Goal: Task Accomplishment & Management: Manage account settings

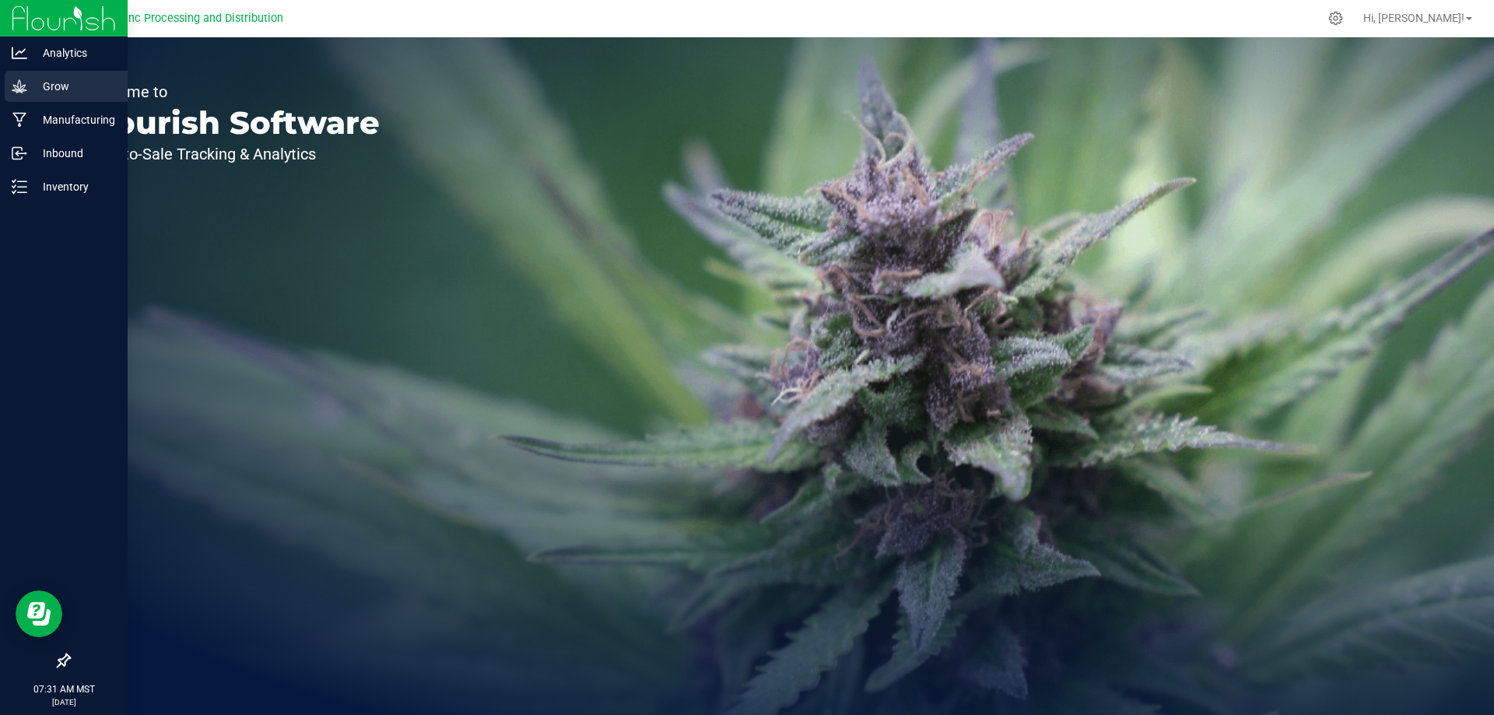
click at [30, 87] on p "Grow" at bounding box center [73, 86] width 93 height 19
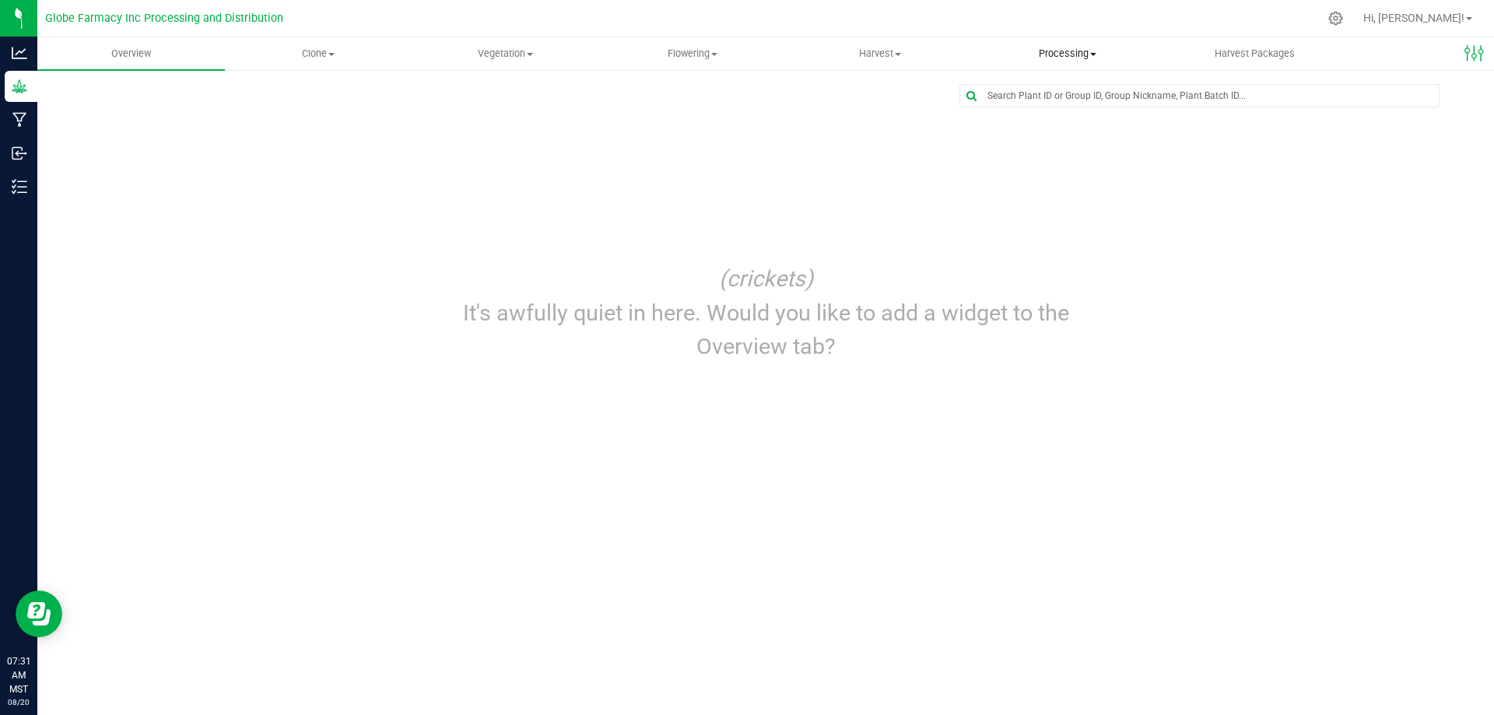
click at [1069, 57] on span "Processing" at bounding box center [1067, 54] width 186 height 14
click at [1050, 123] on ul "Create package Processing harvests Processing plants Completed harvests" at bounding box center [1066, 122] width 187 height 103
click at [1064, 50] on span "Processing" at bounding box center [1066, 54] width 187 height 14
click at [1057, 116] on span "Processing harvests" at bounding box center [1045, 112] width 144 height 13
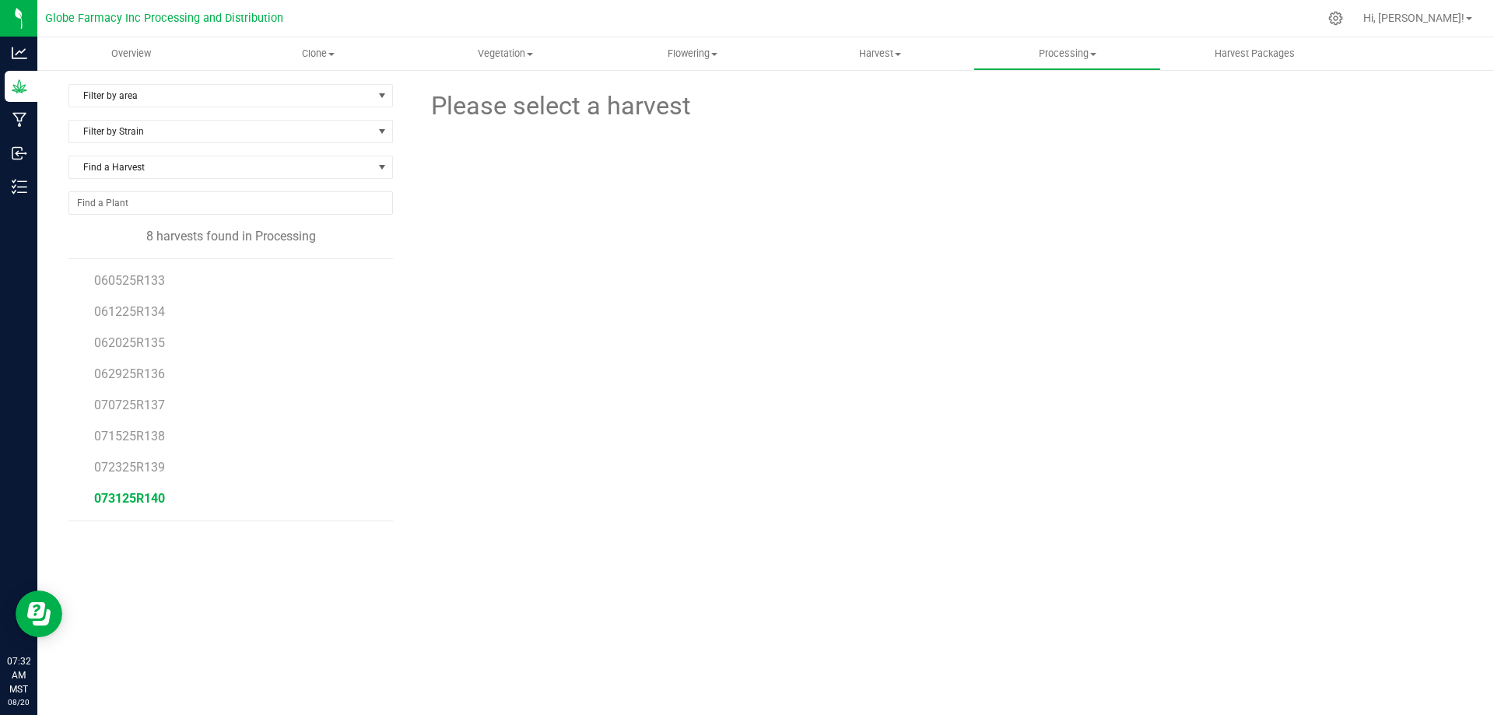
click at [121, 500] on span "073125R140" at bounding box center [129, 498] width 71 height 15
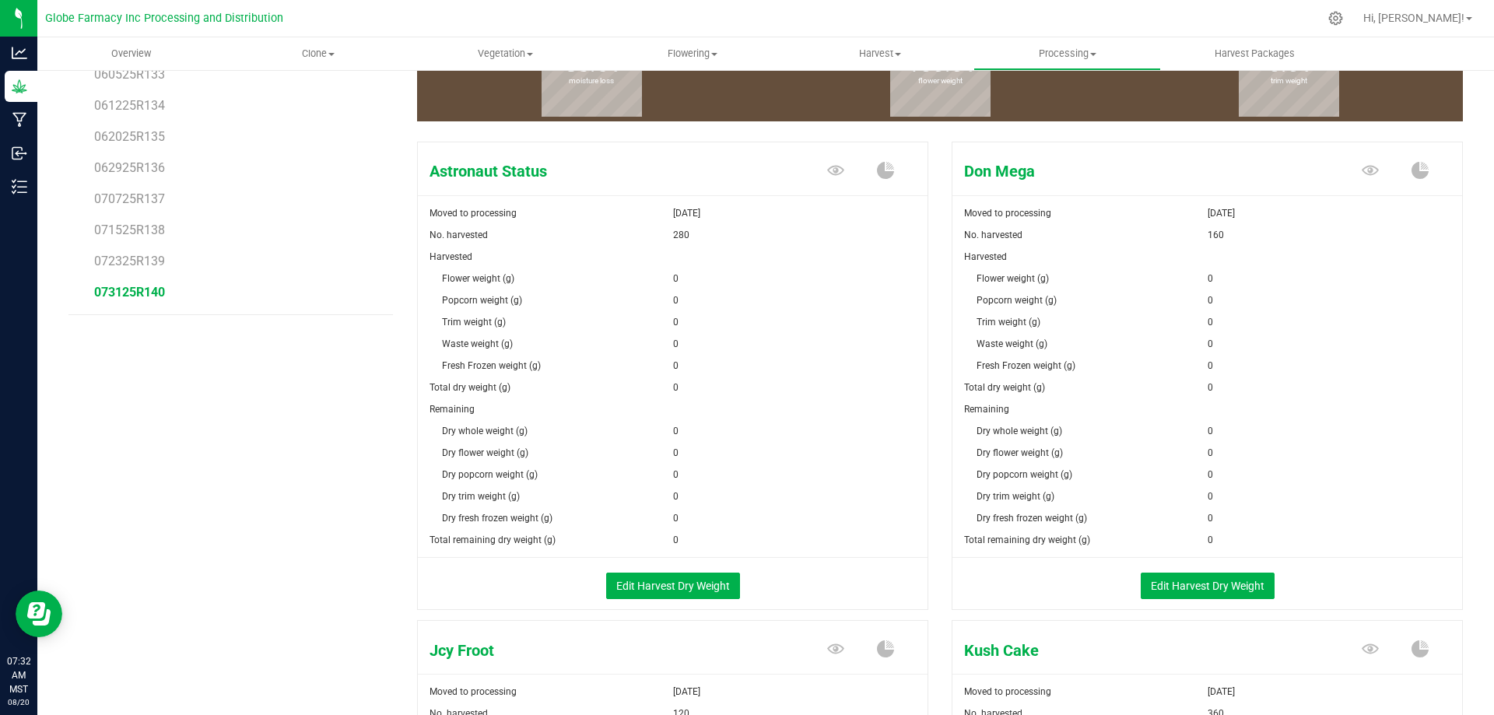
scroll to position [233, 0]
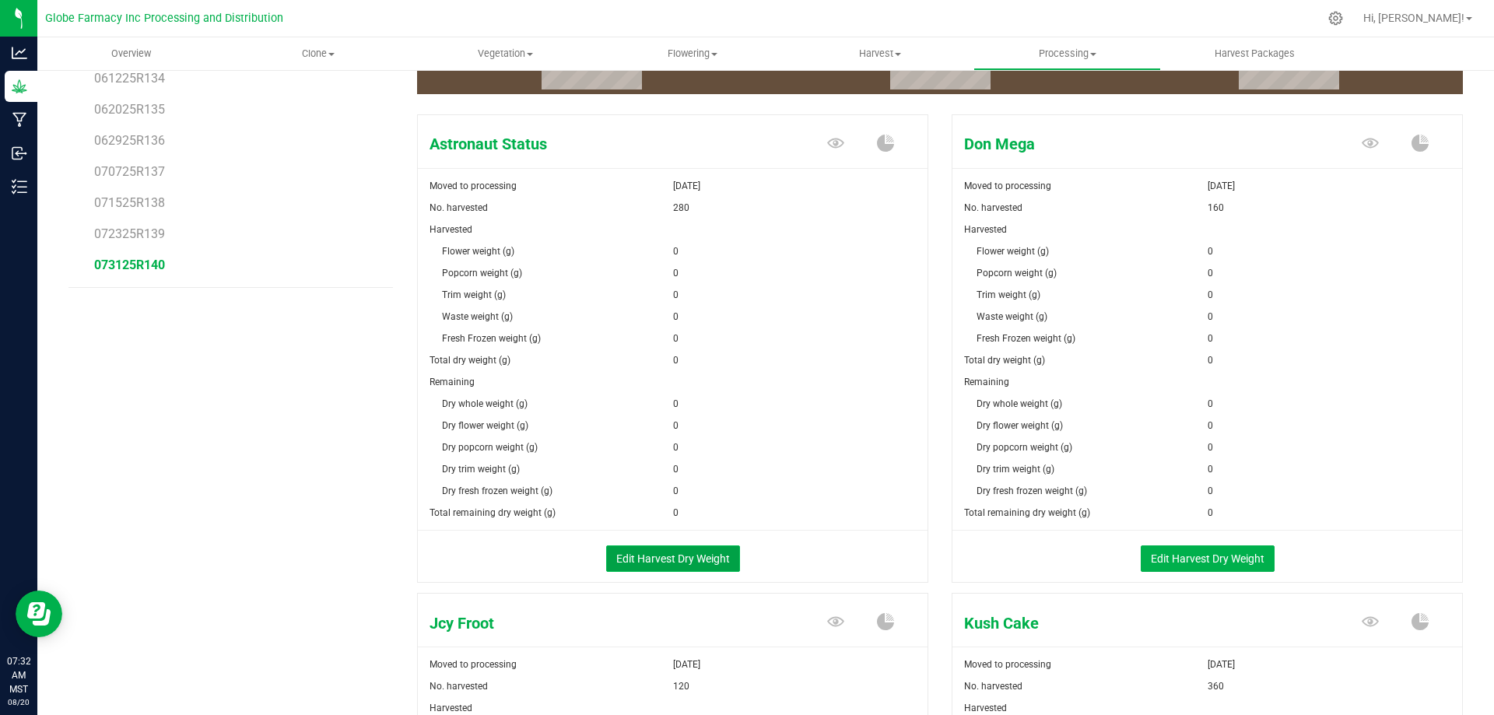
click at [685, 559] on button "Edit Harvest Dry Weight" at bounding box center [673, 558] width 134 height 26
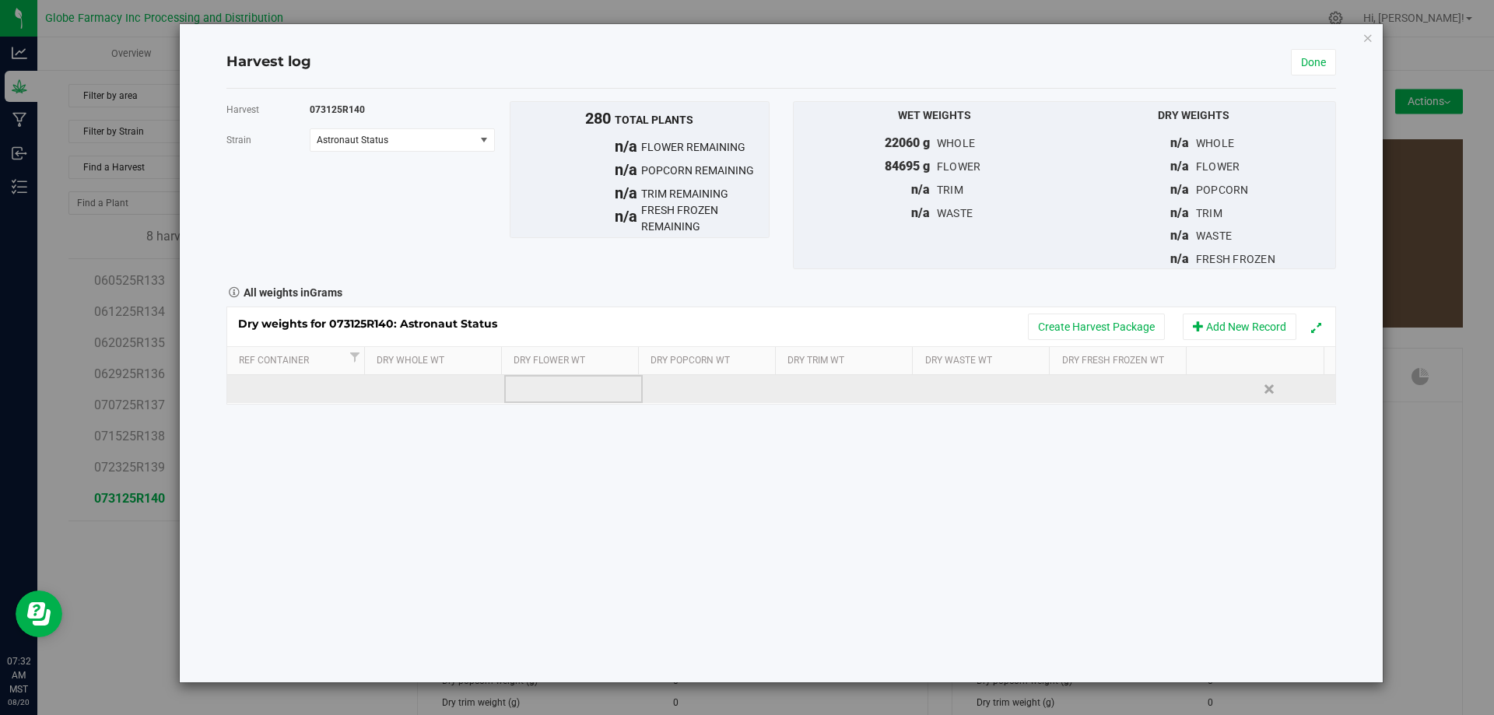
click at [544, 388] on td at bounding box center [573, 389] width 138 height 28
type input "17215"
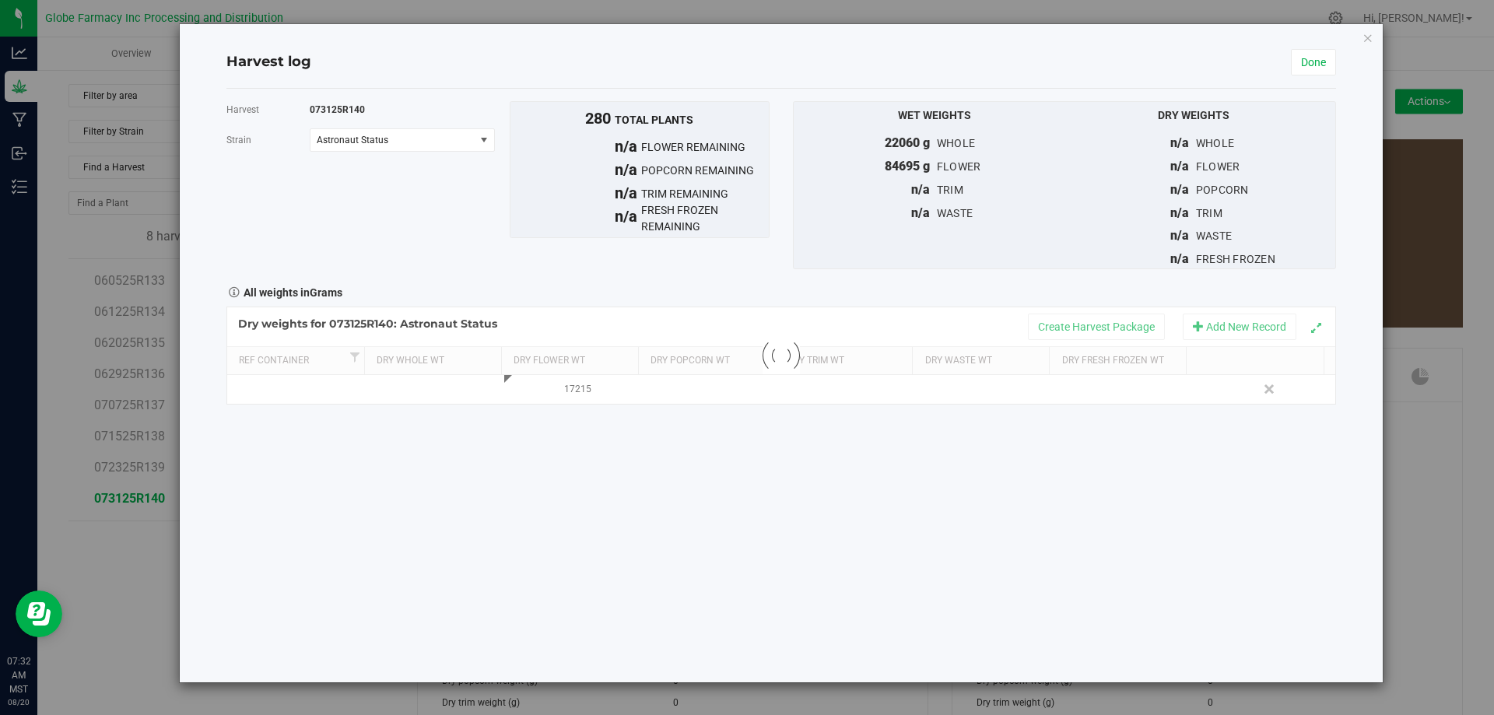
click at [597, 251] on div "Harvest 073125R140 [GEOGRAPHIC_DATA] Astronaut Status Select strain Astronaut S…" at bounding box center [781, 185] width 1133 height 168
click at [1303, 68] on link "Done" at bounding box center [1313, 62] width 45 height 26
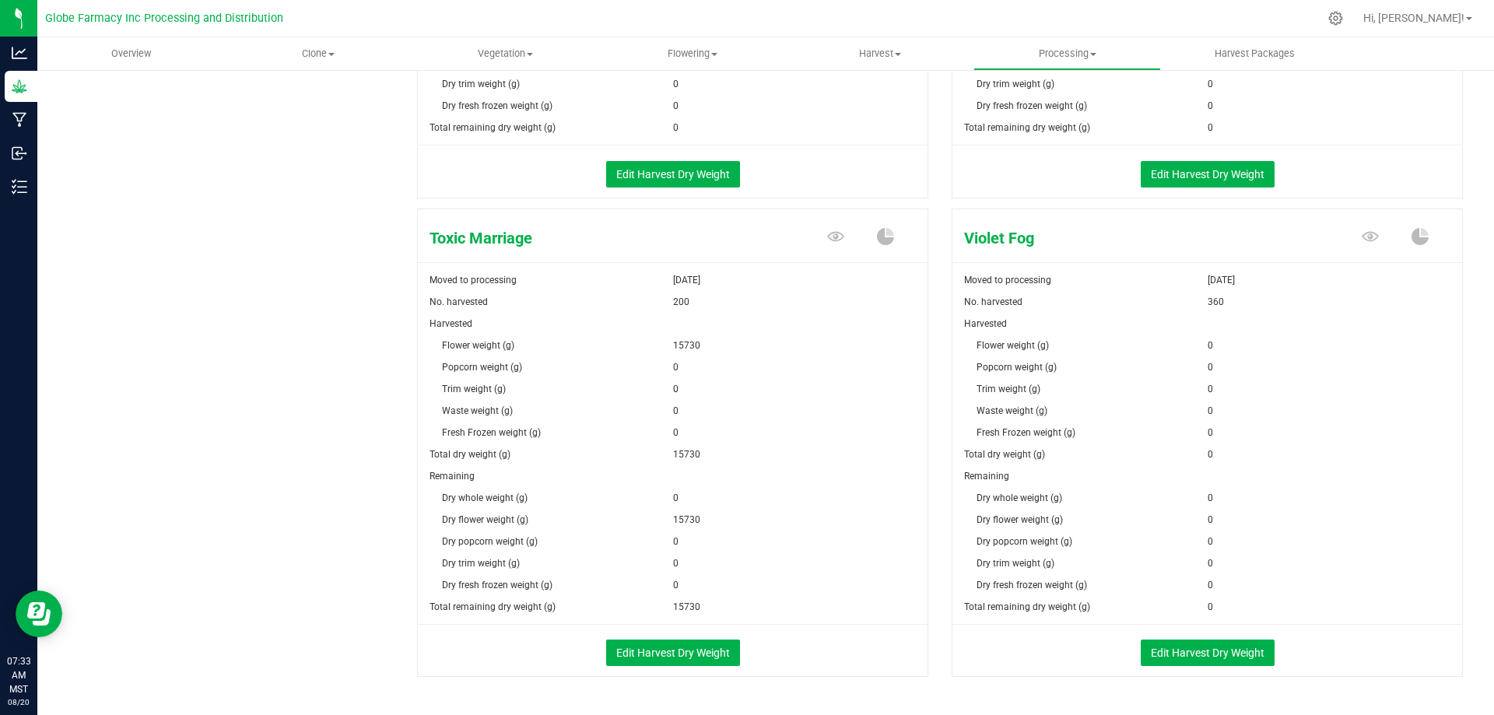
scroll to position [2101, 0]
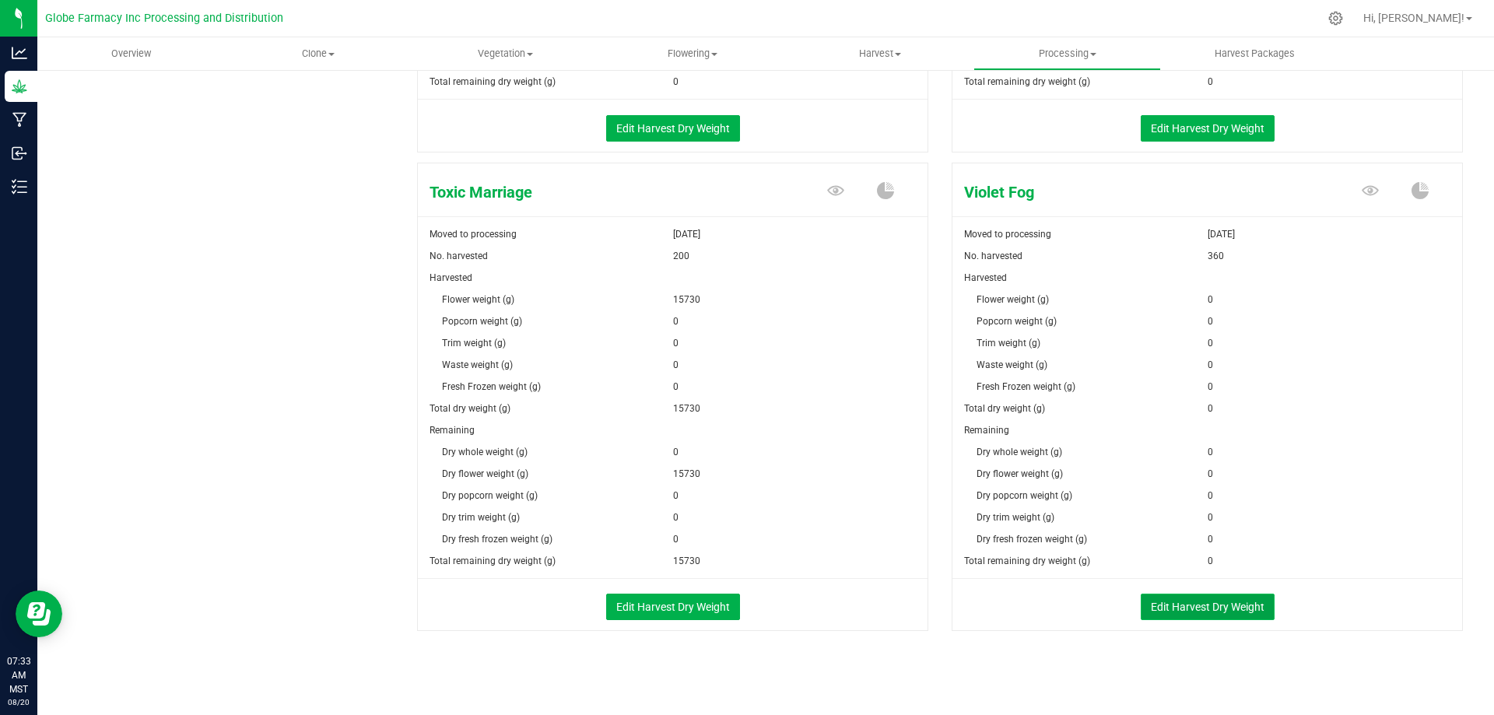
click at [1245, 612] on button "Edit Harvest Dry Weight" at bounding box center [1208, 607] width 134 height 26
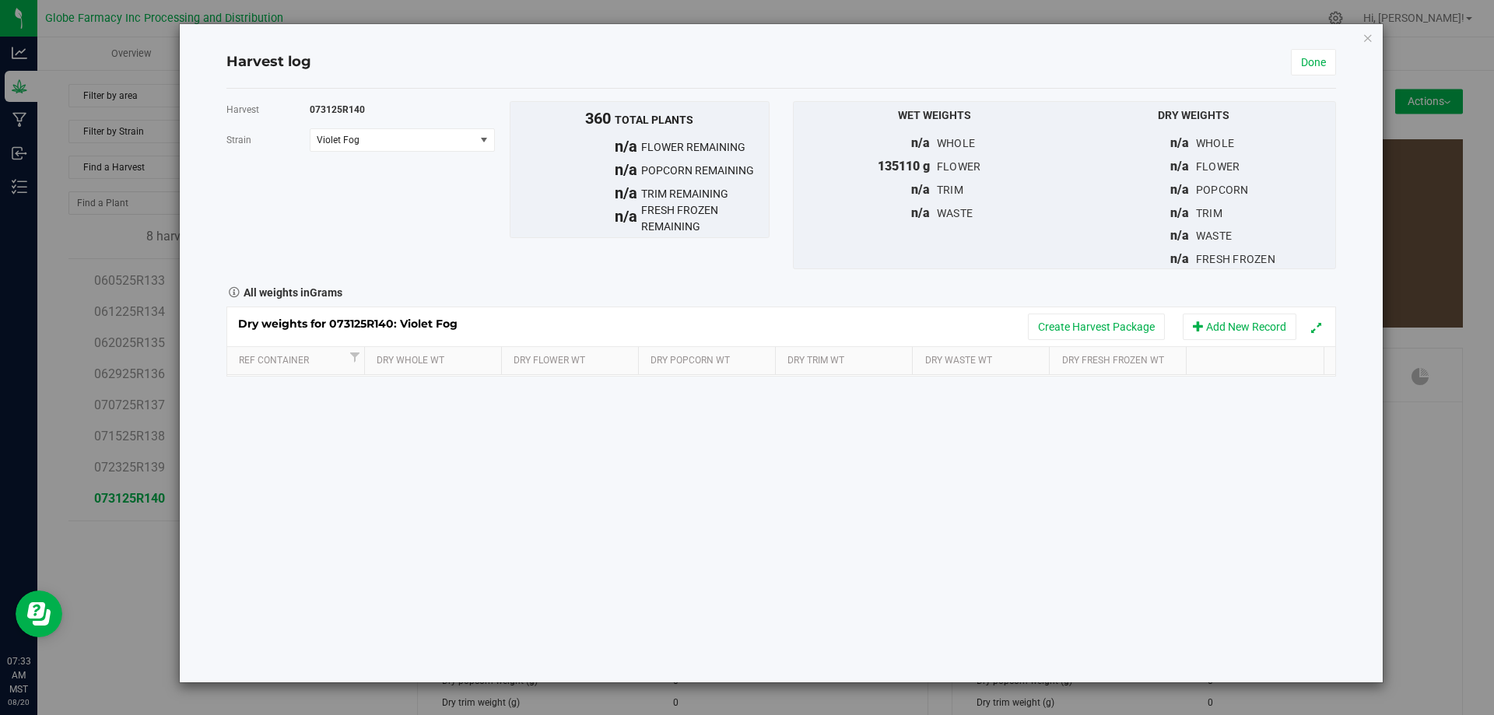
click at [559, 376] on div "Dry weights for 073125R140: Violet Fog Create Harvest Package Add New Record Re…" at bounding box center [780, 342] width 1109 height 70
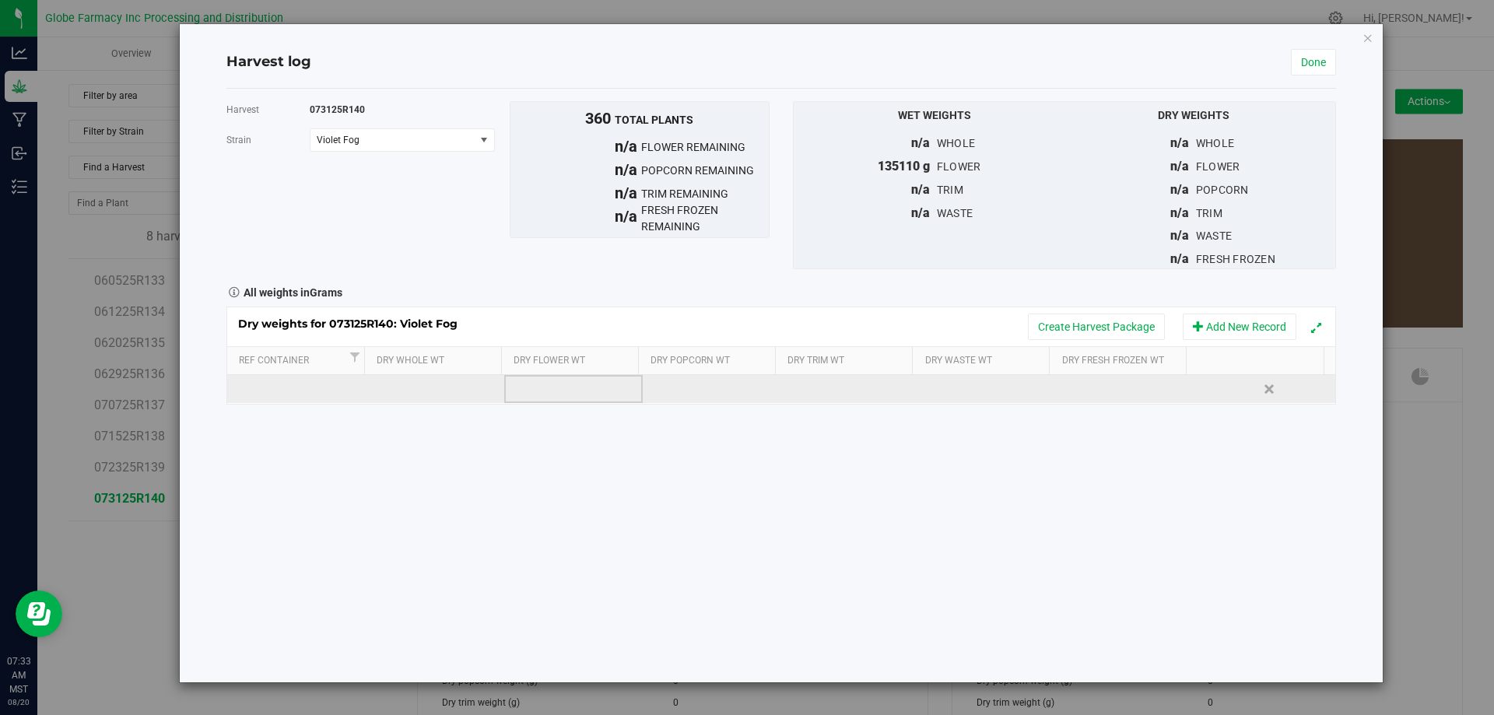
click at [550, 397] on td at bounding box center [573, 389] width 138 height 28
type input "28565"
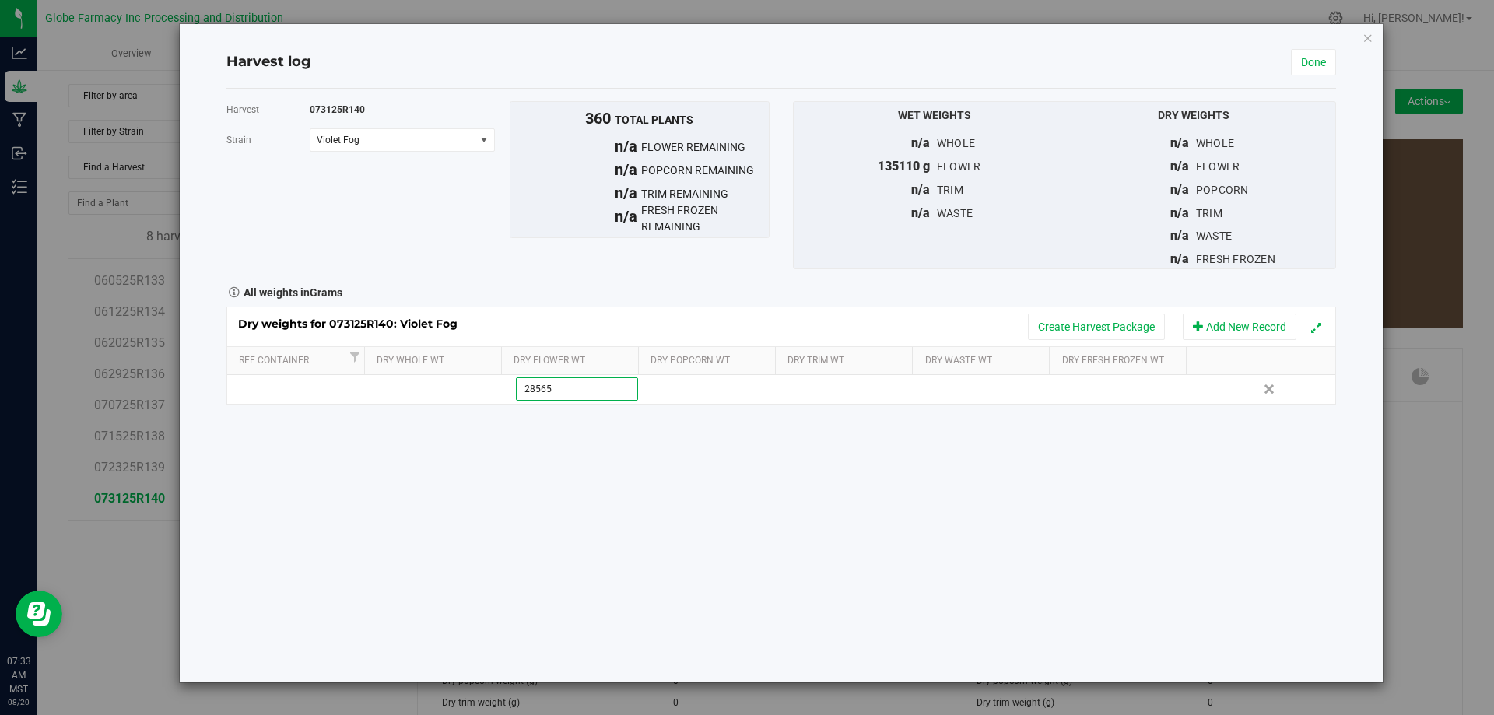
type input "28565.0000 g"
click at [561, 332] on div "Dry weights for 073125R140: Violet Fog Create Harvest Package Add New Record Re…" at bounding box center [780, 356] width 1109 height 98
click at [1316, 58] on link "Done" at bounding box center [1313, 62] width 45 height 26
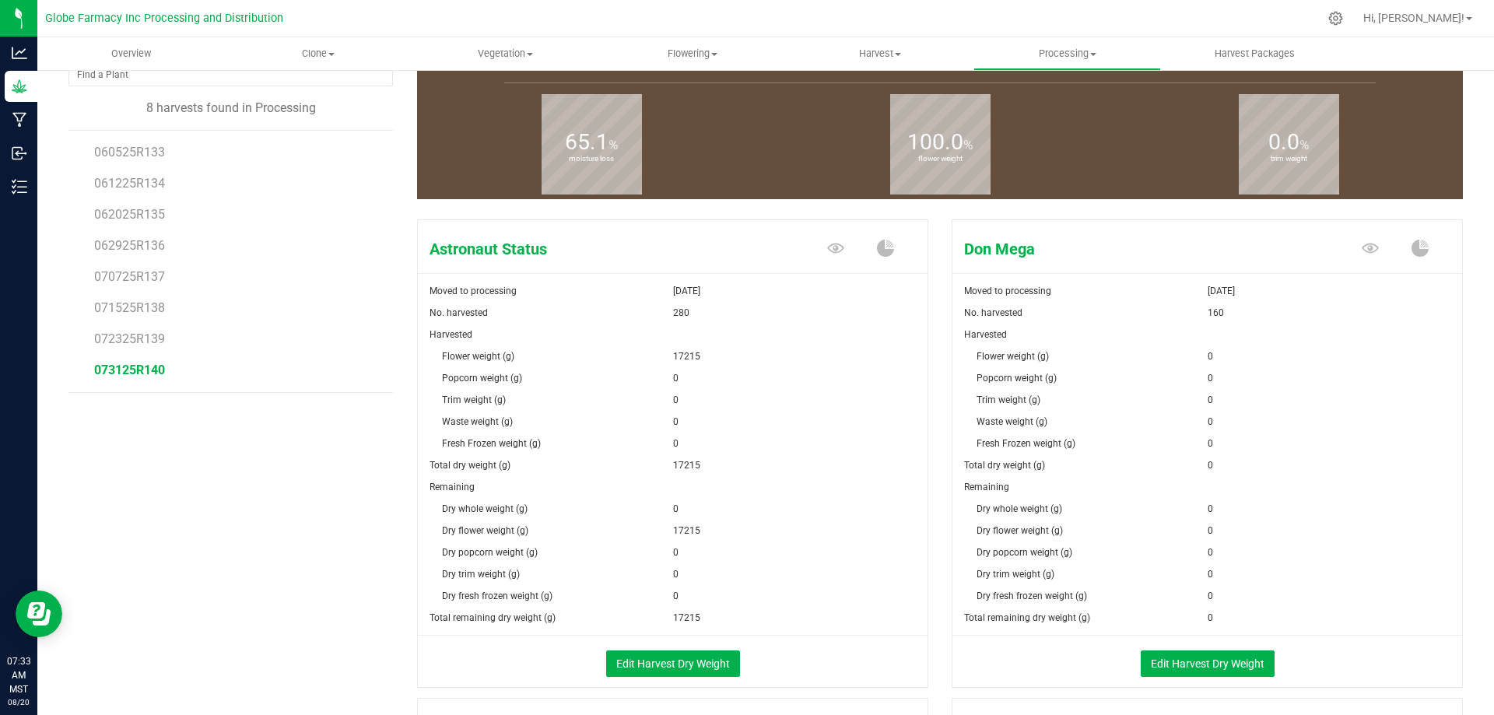
scroll to position [156, 0]
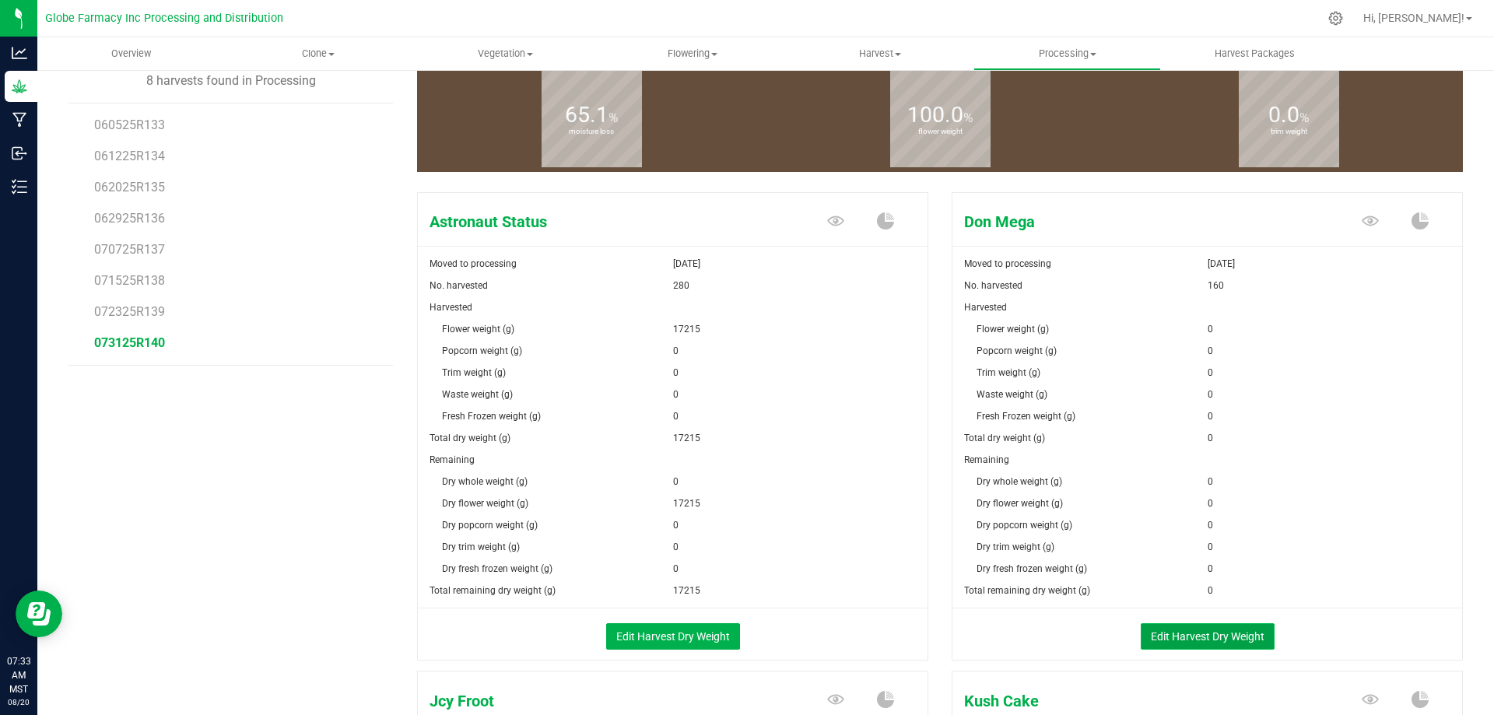
click at [1208, 636] on button "Edit Harvest Dry Weight" at bounding box center [1208, 636] width 134 height 26
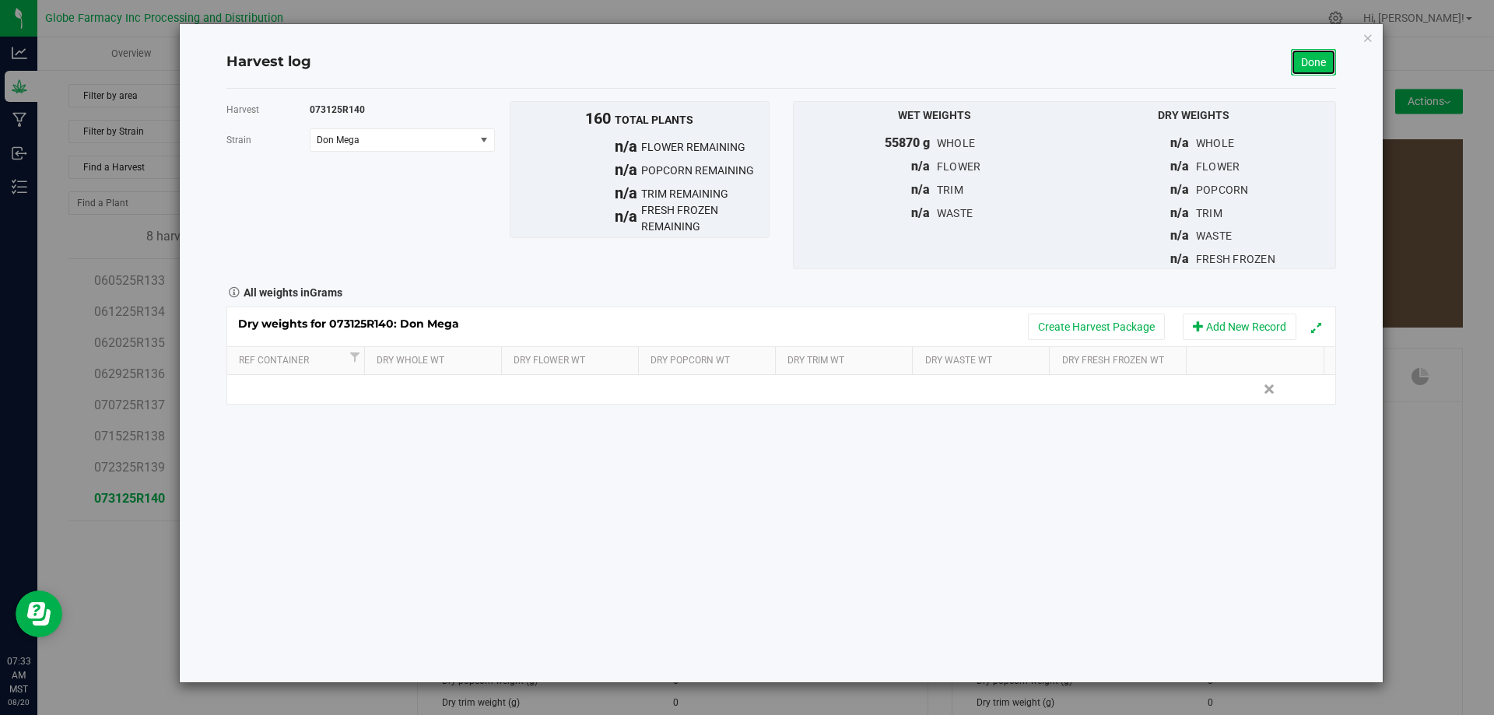
click at [1314, 64] on link "Done" at bounding box center [1313, 62] width 45 height 26
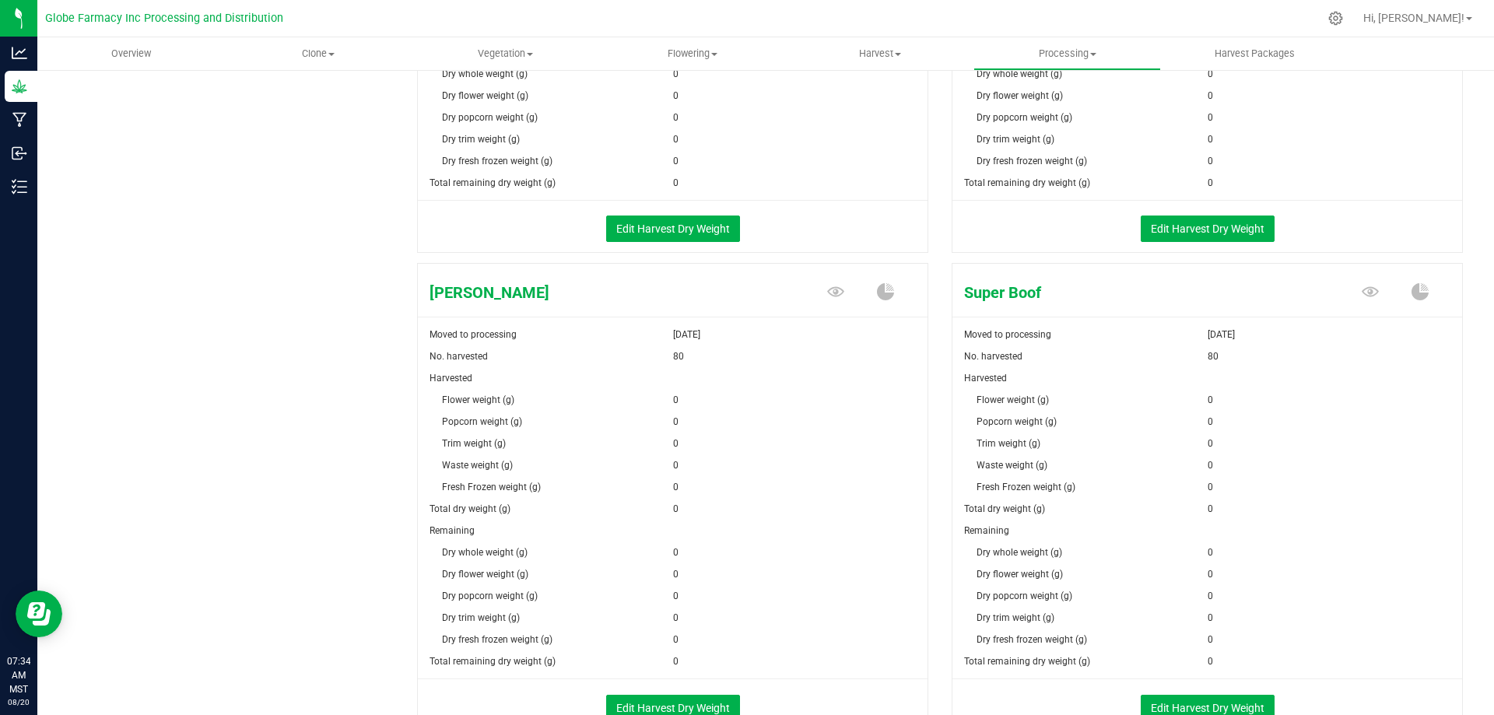
scroll to position [1556, 0]
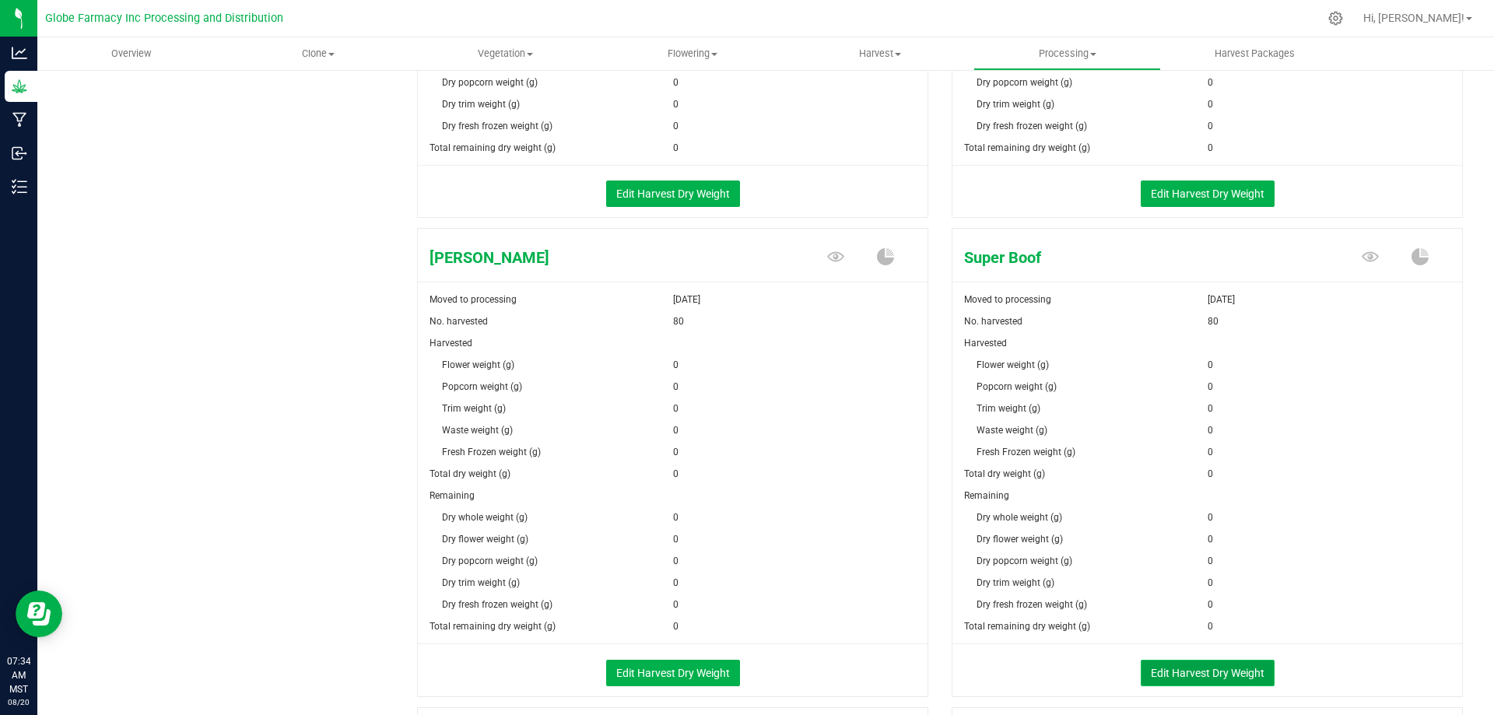
click at [1227, 676] on button "Edit Harvest Dry Weight" at bounding box center [1208, 673] width 134 height 26
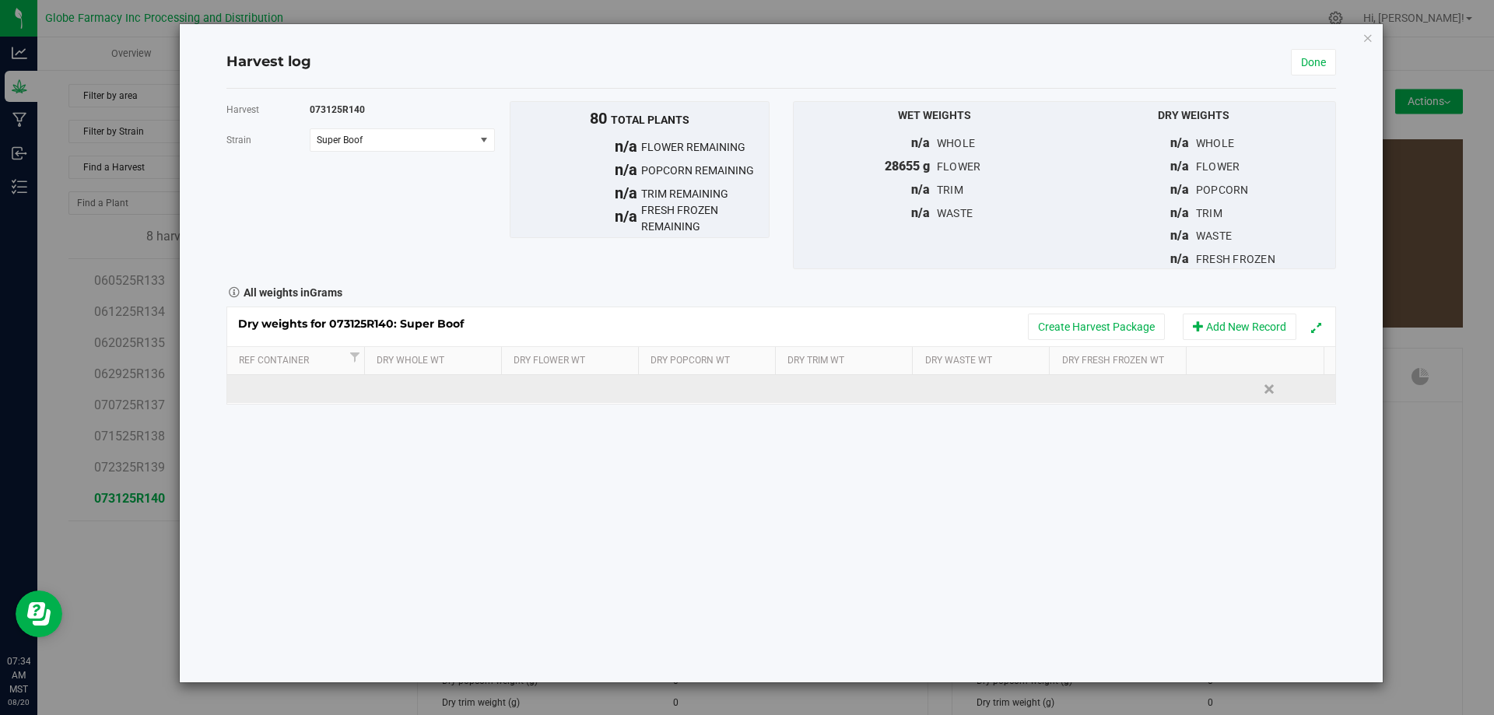
click at [512, 393] on td at bounding box center [573, 389] width 138 height 28
type input "6420"
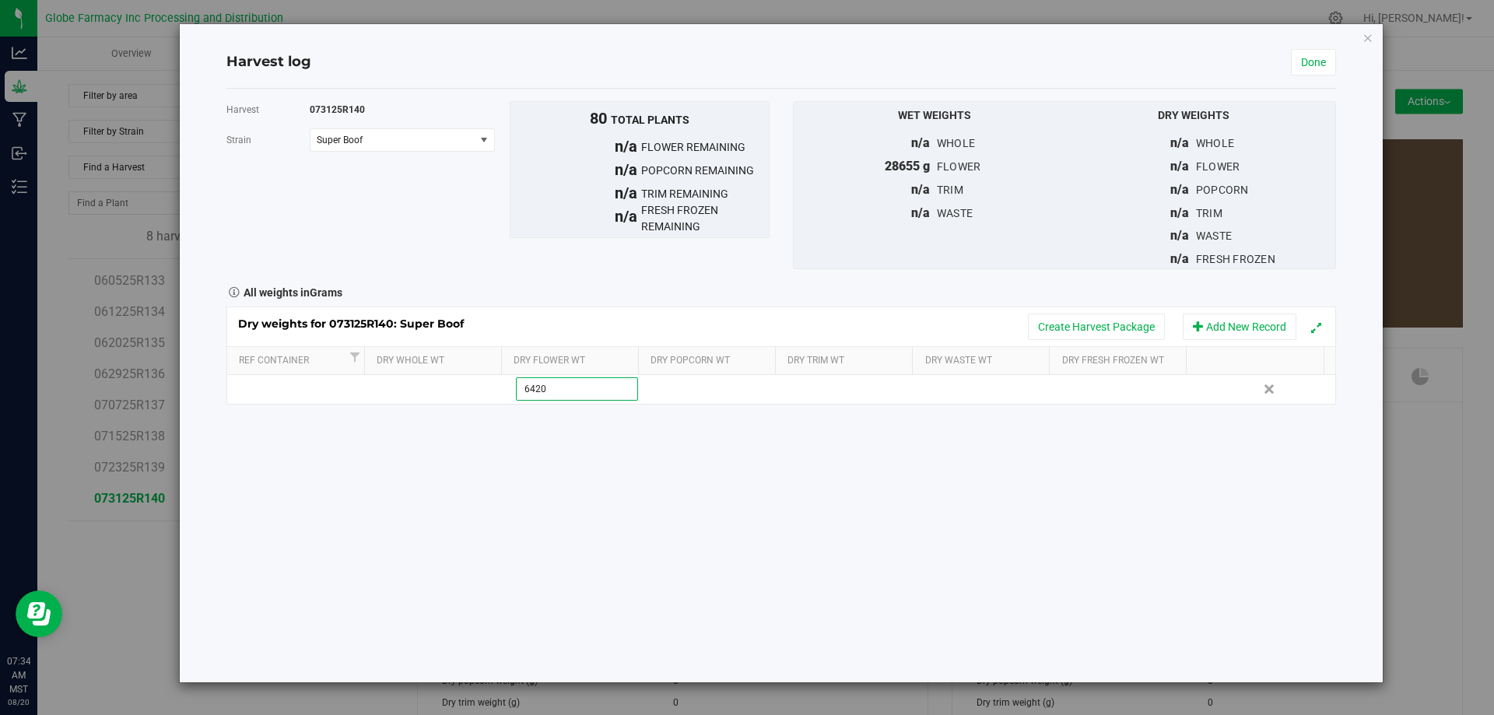
click at [594, 463] on div "Harvest 073125R140 [GEOGRAPHIC_DATA] Super Boof Select strain Astronaut Status …" at bounding box center [780, 386] width 1109 height 594
click at [1318, 75] on link "Done" at bounding box center [1313, 62] width 45 height 26
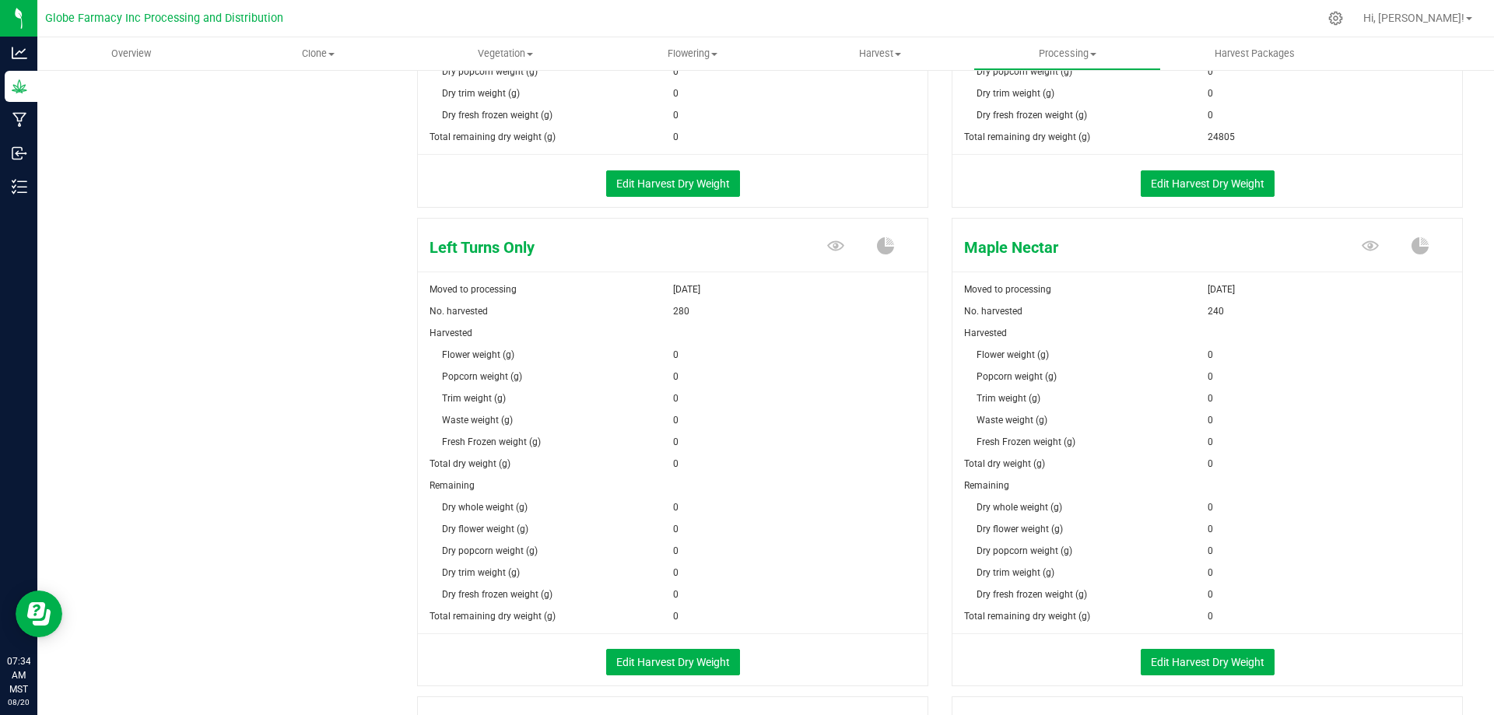
scroll to position [1089, 0]
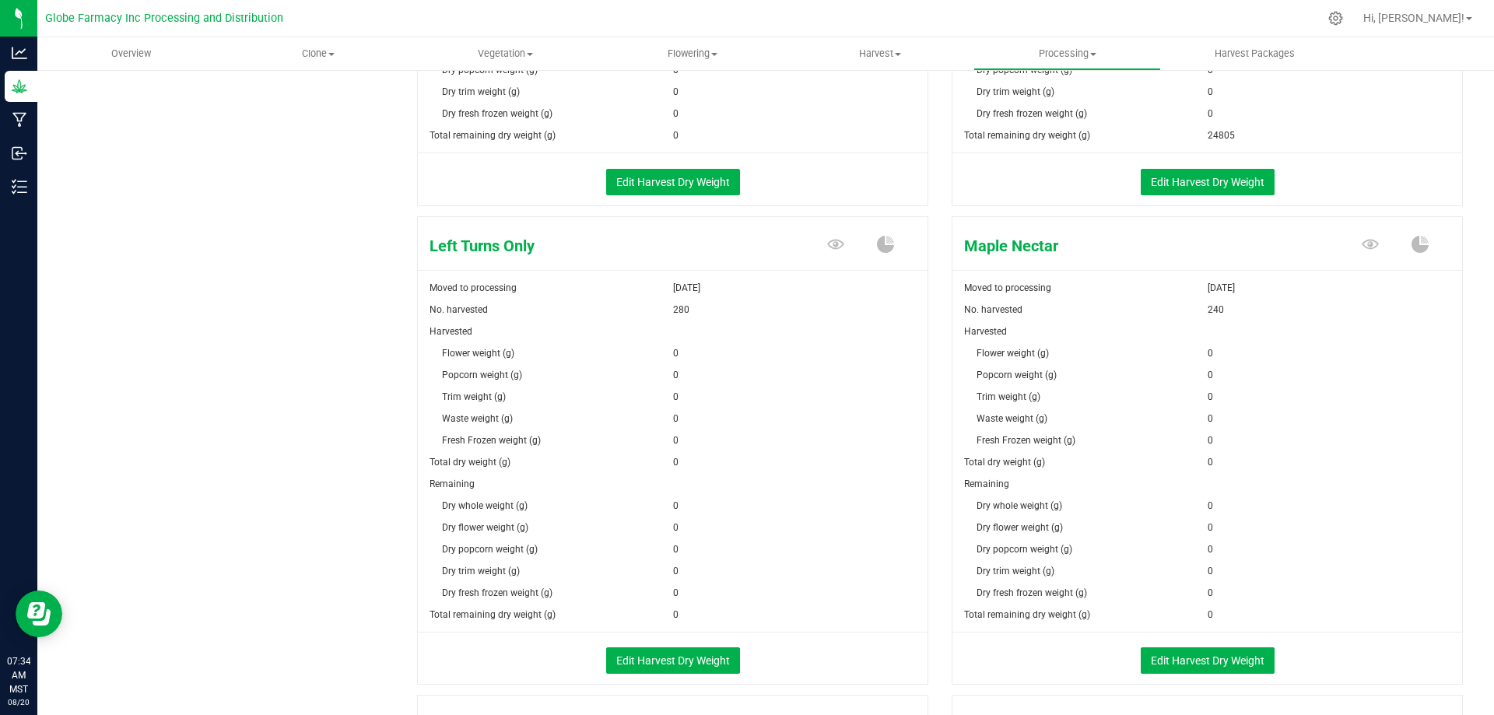
click at [657, 673] on div "Edit Harvest Dry Weight" at bounding box center [672, 659] width 533 height 52
click at [657, 654] on button "Edit Harvest Dry Weight" at bounding box center [673, 660] width 134 height 26
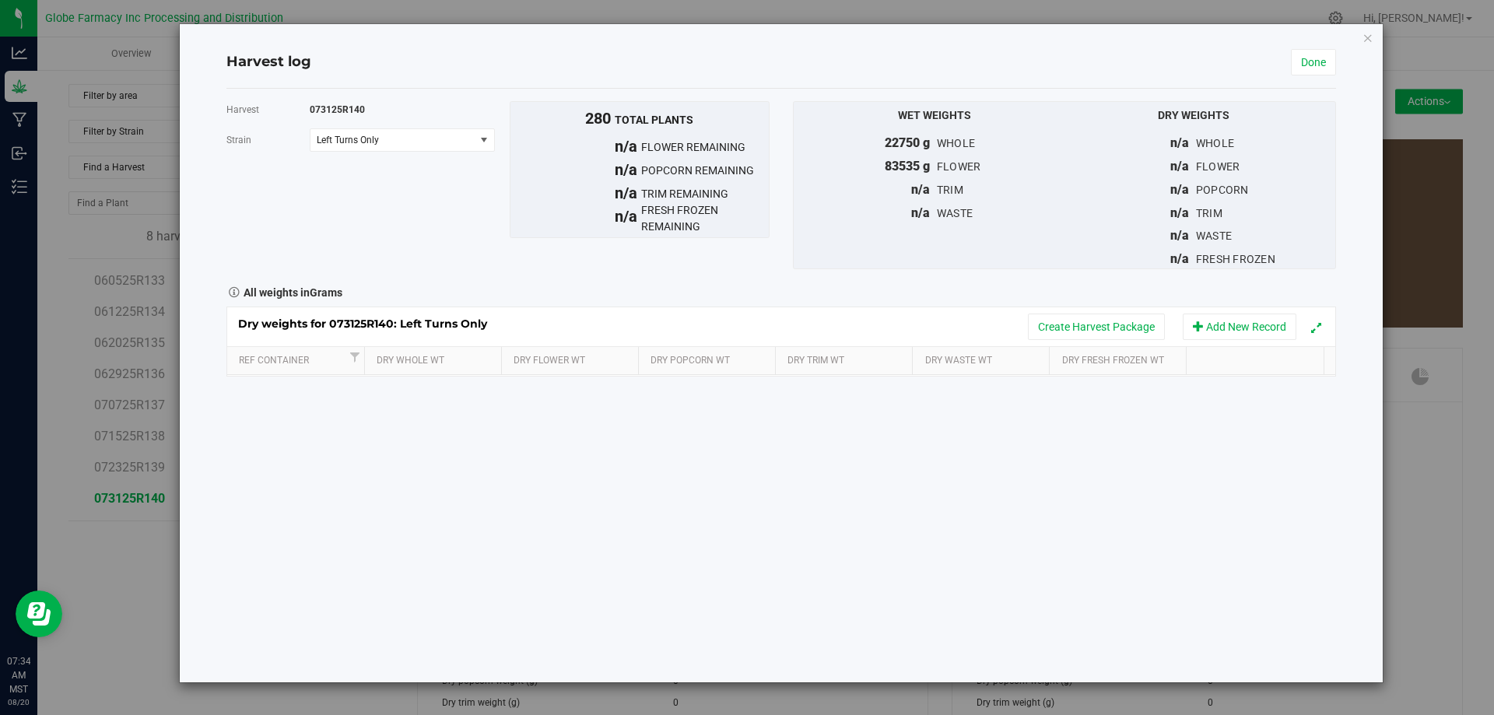
click at [556, 392] on div "Harvest 073125R140 [GEOGRAPHIC_DATA] Left Turns Only Select strain Astronaut St…" at bounding box center [780, 386] width 1109 height 594
click at [556, 392] on td at bounding box center [573, 389] width 138 height 28
type input "18945"
click at [606, 287] on div "All weights in Grams" at bounding box center [781, 291] width 1133 height 20
click at [1316, 62] on link "Done" at bounding box center [1313, 62] width 45 height 26
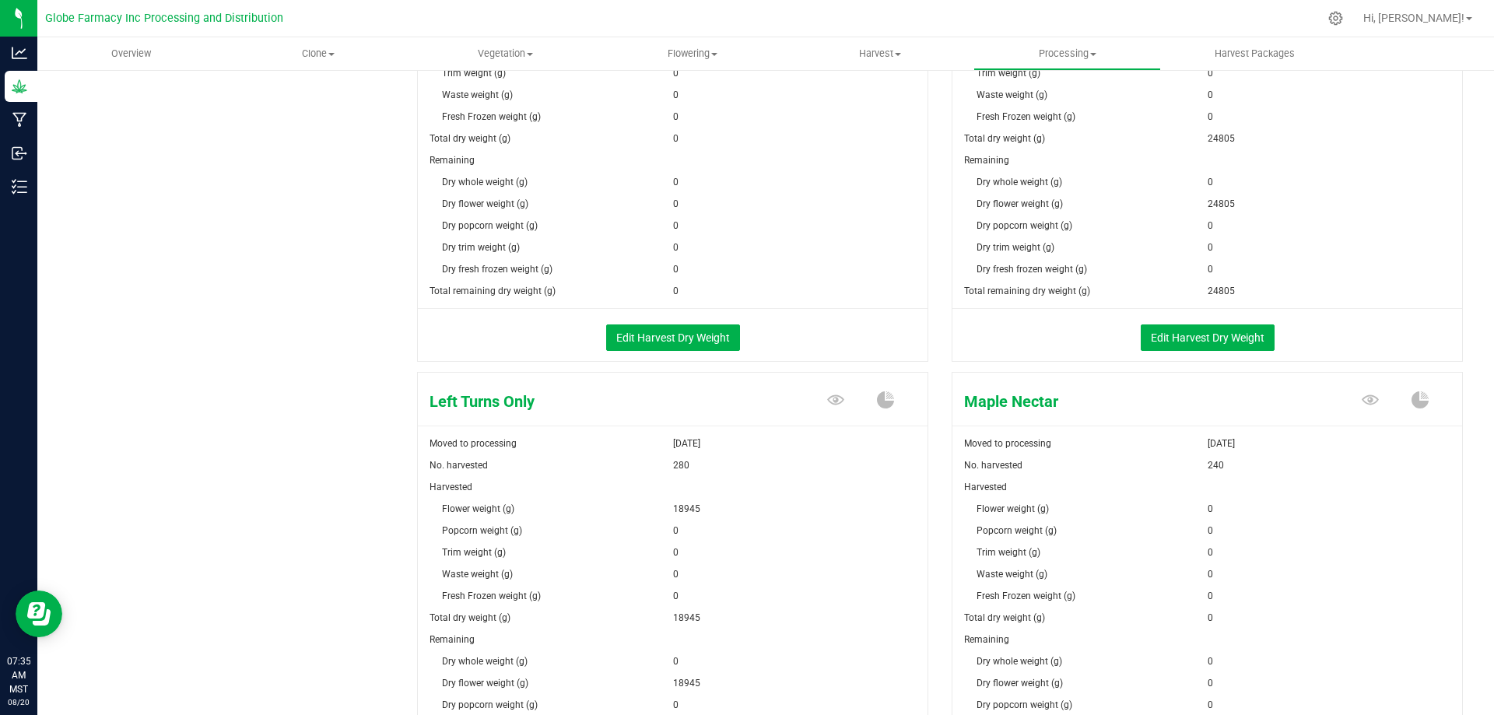
scroll to position [1011, 0]
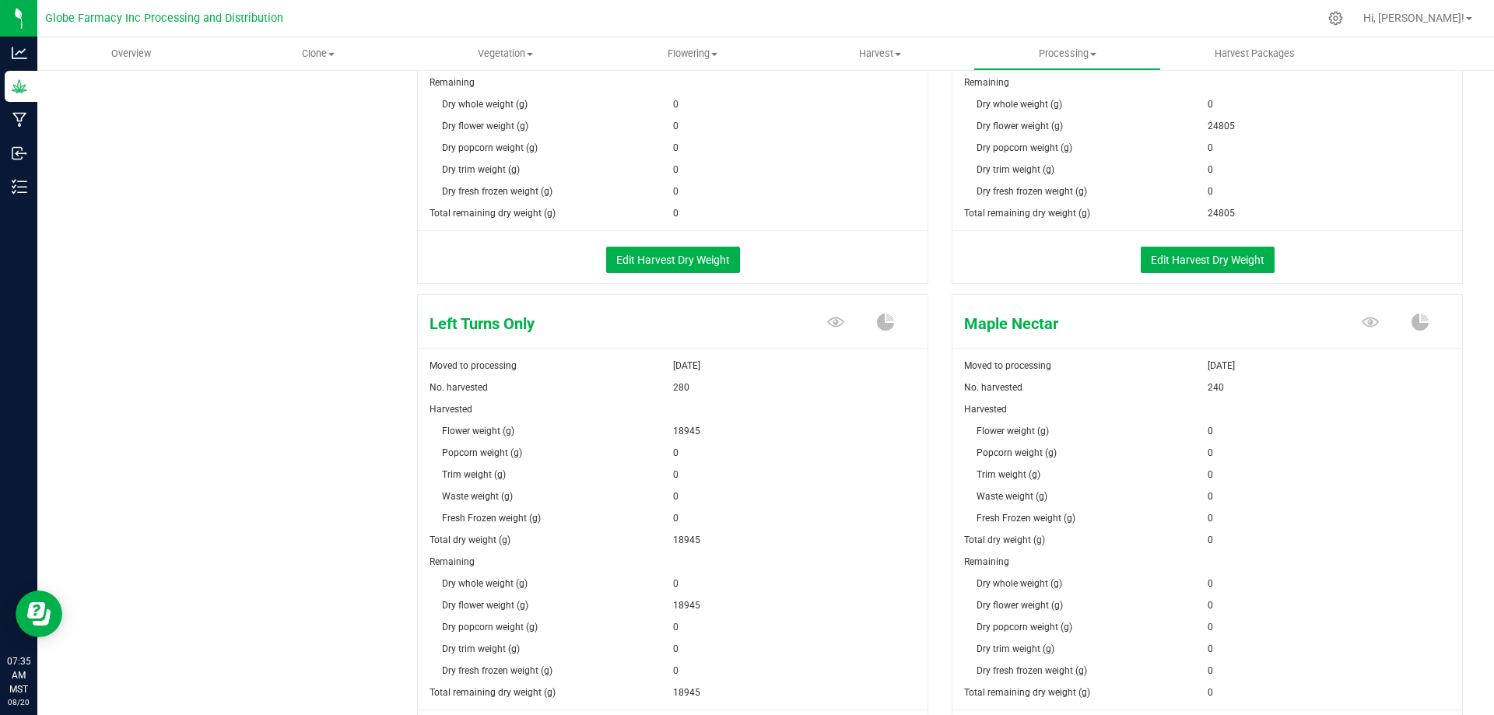
click at [373, 521] on div "Filter by area Filter by area All Processing Filter by Strain Find a Harvest 8 …" at bounding box center [242, 416] width 349 height 2686
